Goal: Share content

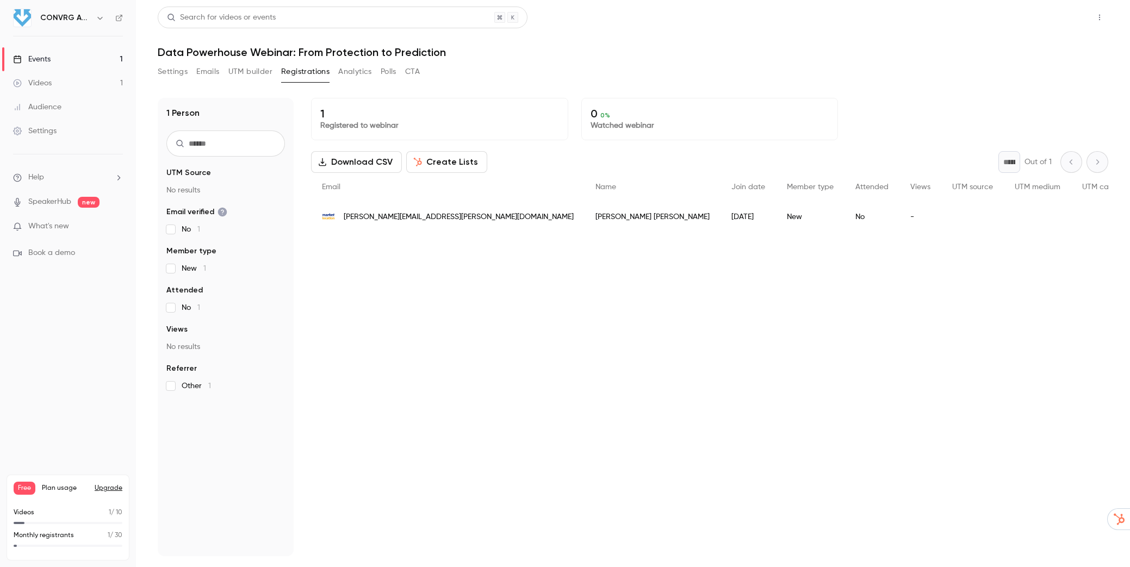
click at [1077, 15] on button "Share" at bounding box center [1060, 18] width 43 height 22
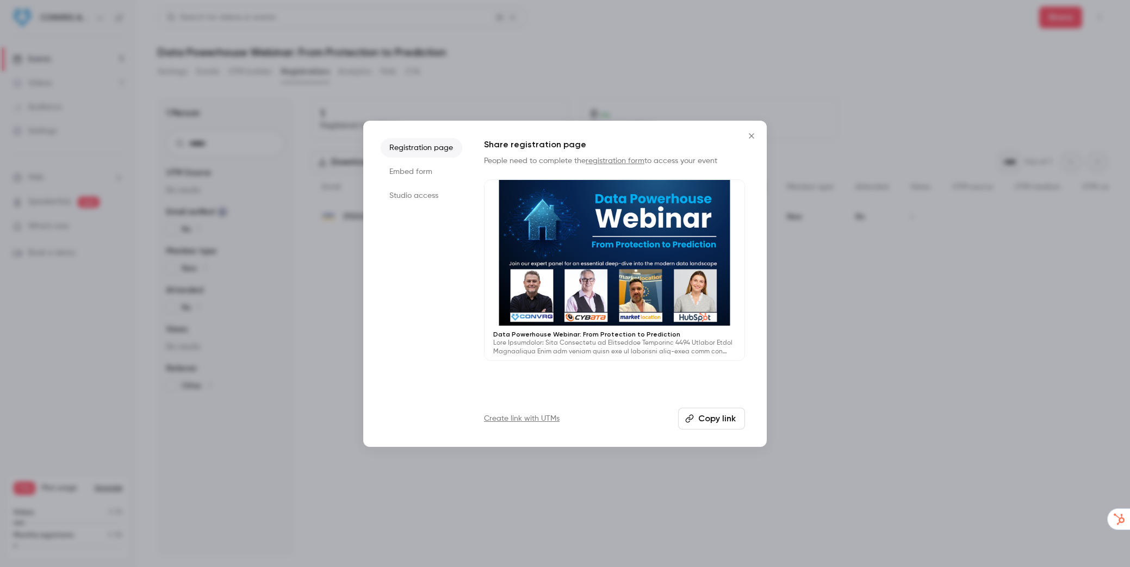
click at [718, 414] on button "Copy link" at bounding box center [711, 419] width 67 height 22
click at [743, 139] on button "Close" at bounding box center [751, 136] width 22 height 22
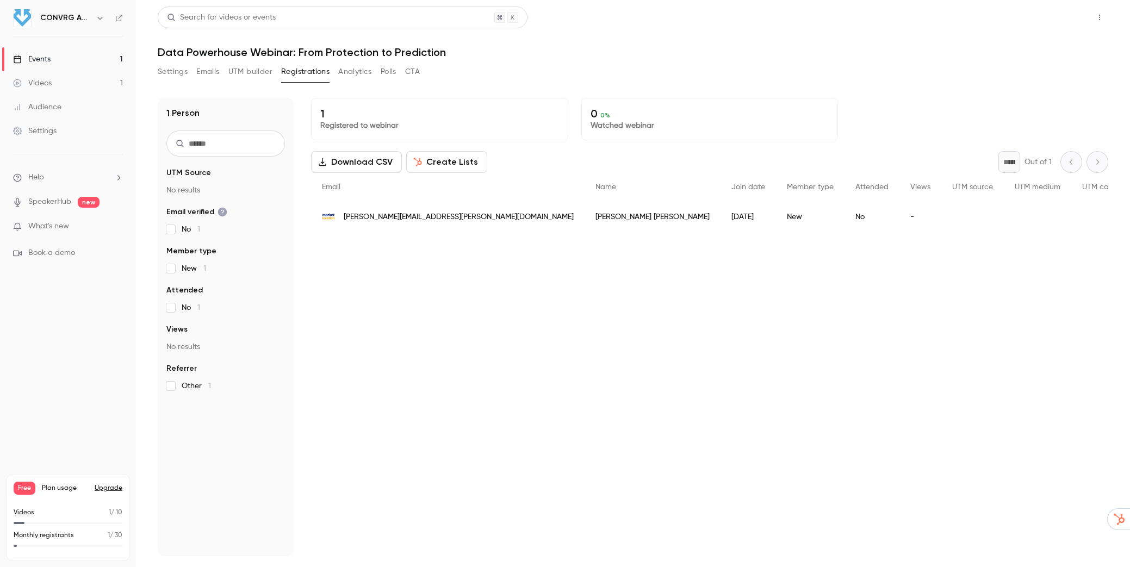
click at [1057, 22] on button "Share" at bounding box center [1060, 18] width 43 height 22
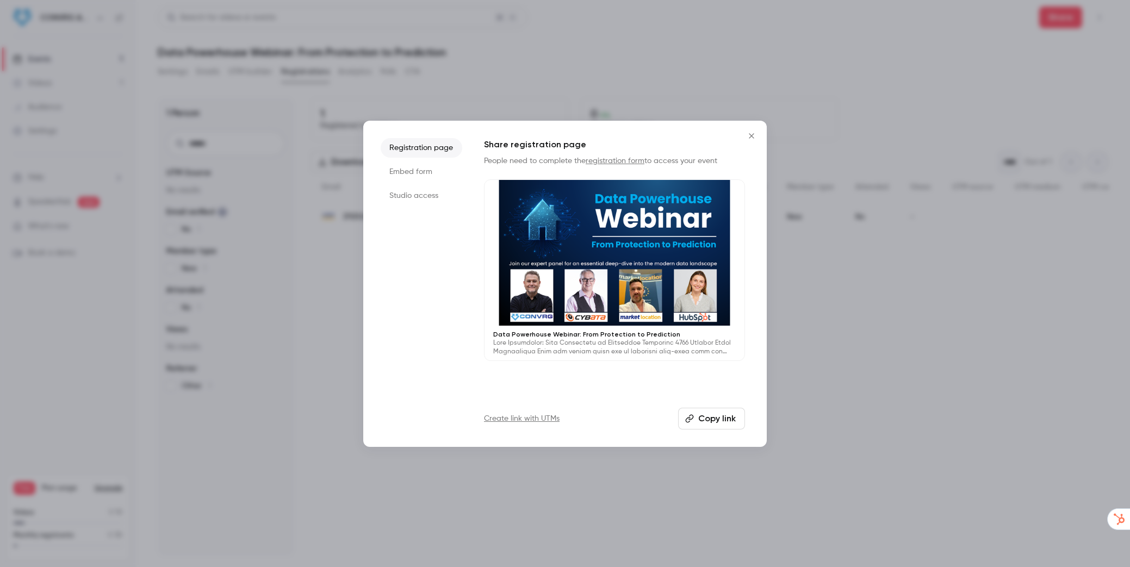
click at [728, 415] on button "Copy link" at bounding box center [711, 419] width 67 height 22
